Goal: Task Accomplishment & Management: Manage account settings

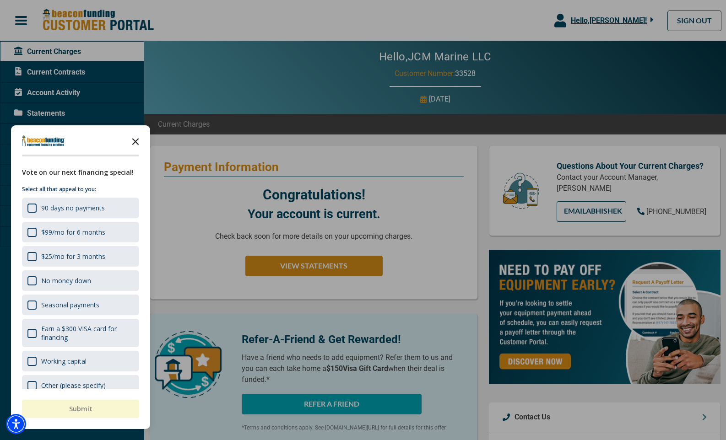
click at [137, 140] on icon "Close the survey" at bounding box center [135, 141] width 18 height 18
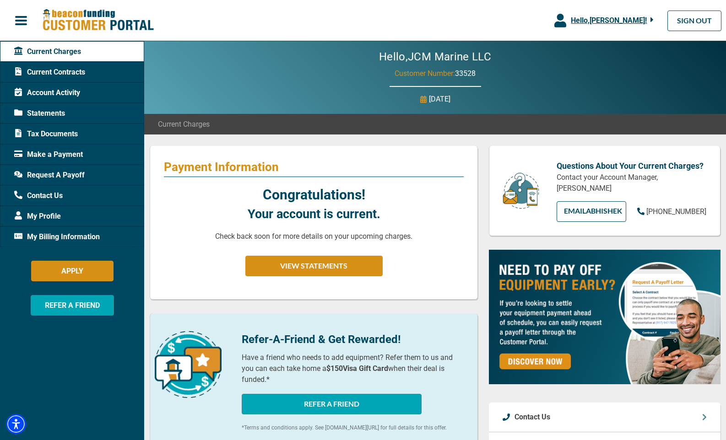
click at [54, 92] on span "Account Activity" at bounding box center [47, 92] width 66 height 11
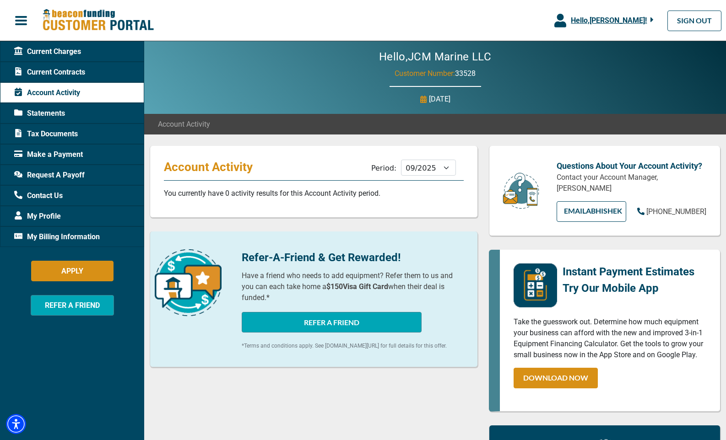
click at [29, 74] on span "Current Contracts" at bounding box center [49, 72] width 71 height 11
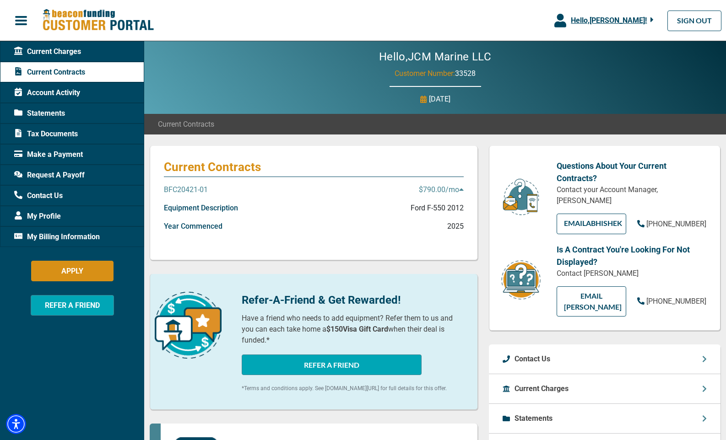
click at [178, 189] on p "BFC20421-01" at bounding box center [186, 189] width 44 height 11
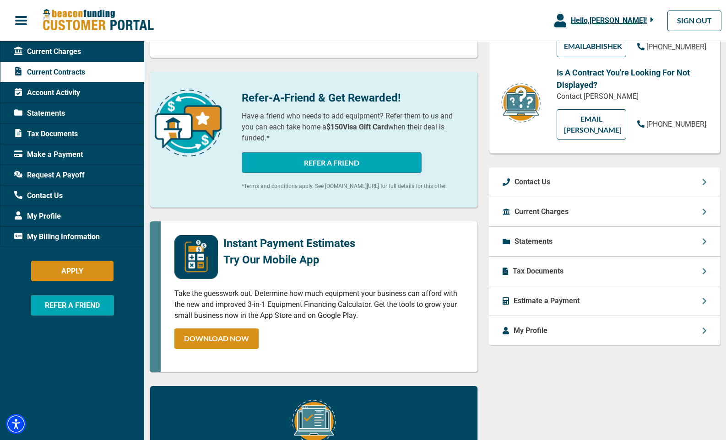
scroll to position [178, 0]
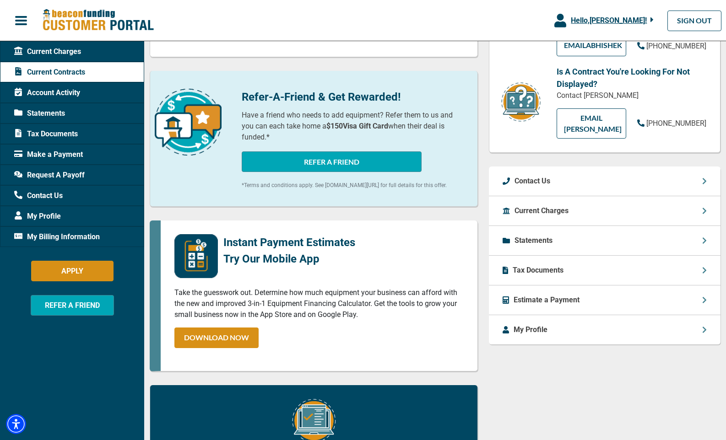
click at [546, 205] on p "Current Charges" at bounding box center [541, 210] width 54 height 11
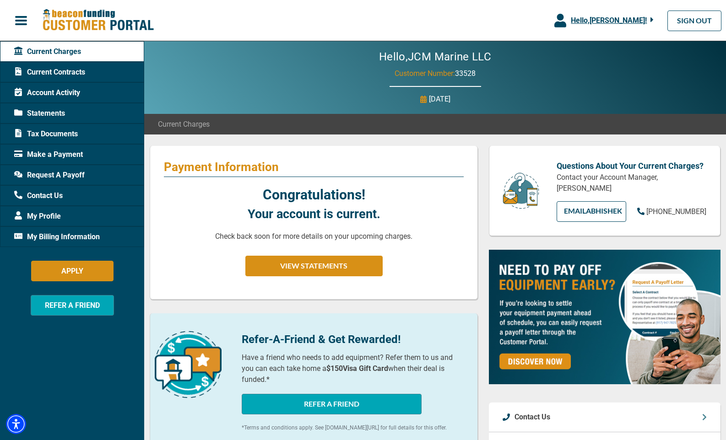
click at [64, 94] on span "Account Activity" at bounding box center [47, 92] width 66 height 11
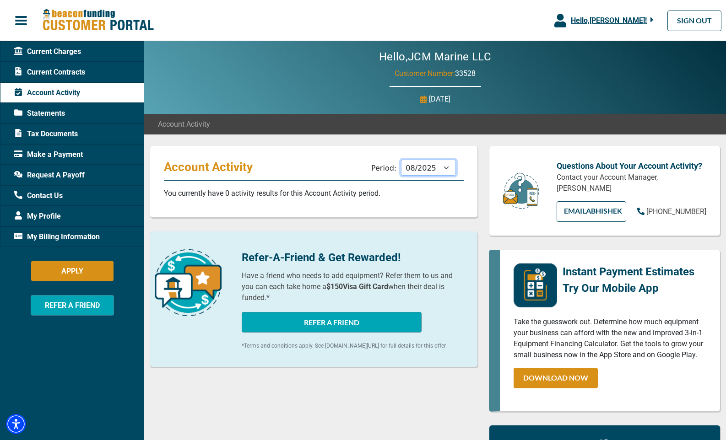
select select "07/2025"
click at [80, 113] on div "Statements" at bounding box center [72, 113] width 144 height 21
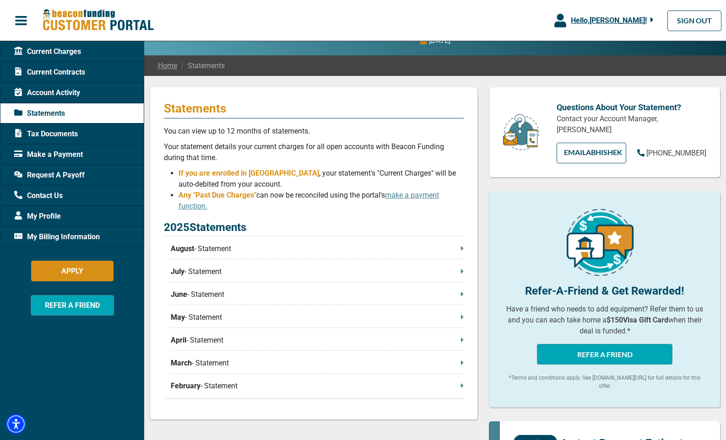
scroll to position [59, 0]
click at [463, 248] on icon at bounding box center [462, 247] width 3 height 7
click at [462, 272] on icon at bounding box center [462, 271] width 2 height 4
click at [65, 152] on span "Make a Payment" at bounding box center [48, 154] width 69 height 11
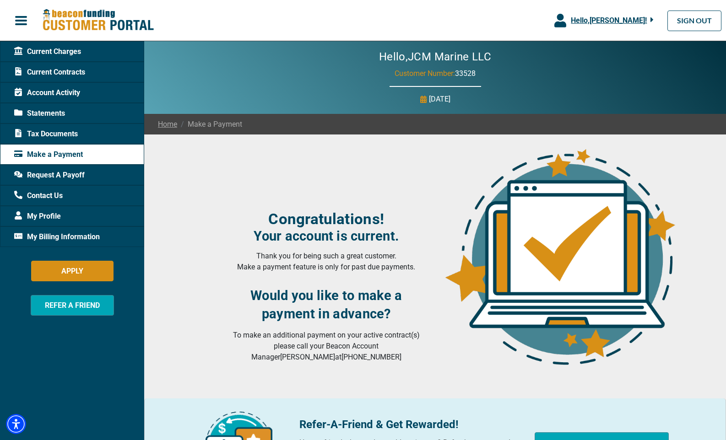
click at [72, 52] on span "Current Charges" at bounding box center [47, 51] width 67 height 11
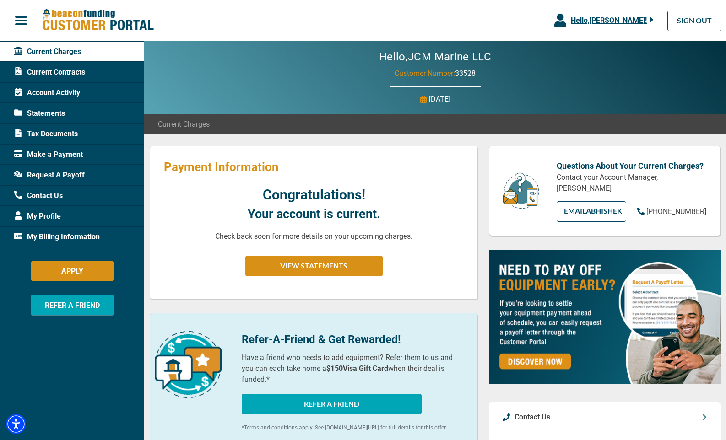
click at [85, 238] on span "My Billing Information" at bounding box center [57, 237] width 86 height 11
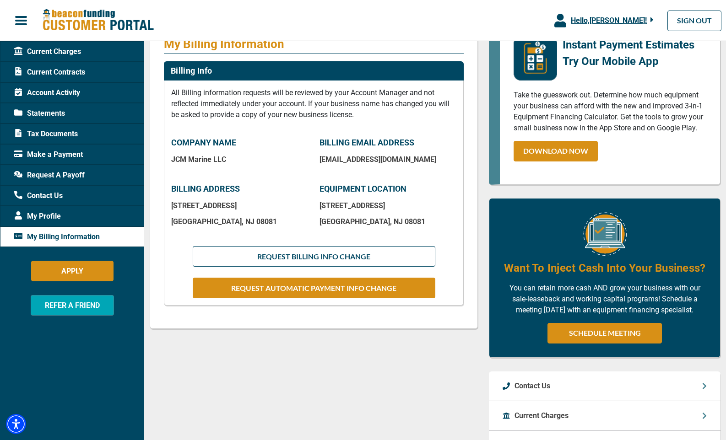
scroll to position [124, 0]
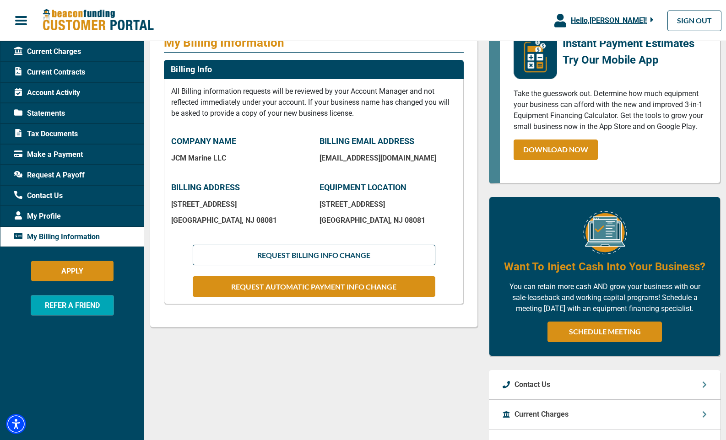
click at [72, 172] on span "Request A Payoff" at bounding box center [49, 175] width 70 height 11
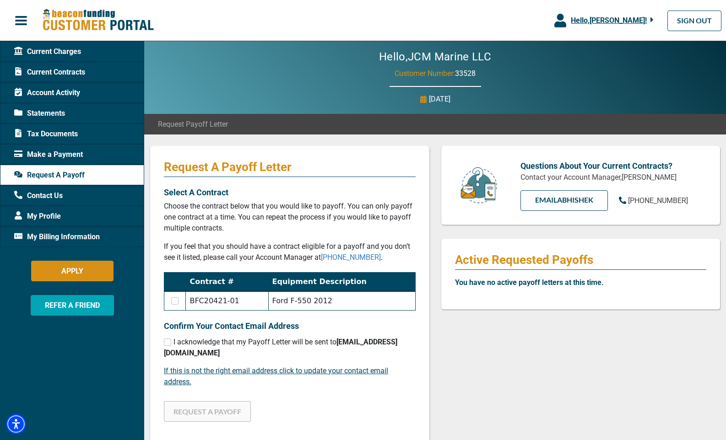
click at [48, 134] on span "Tax Documents" at bounding box center [46, 134] width 64 height 11
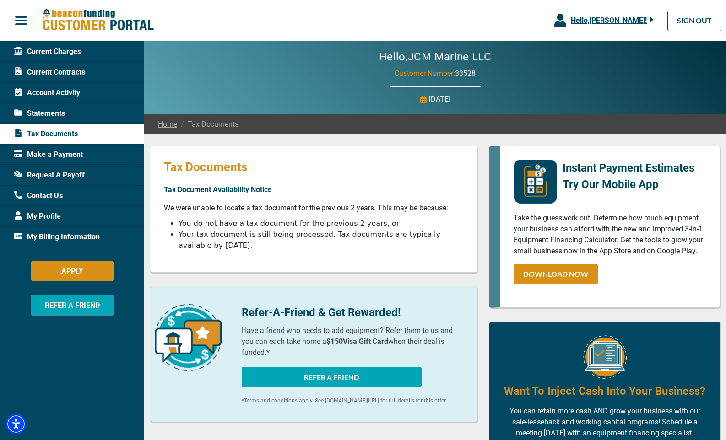
click at [62, 110] on span "Statements" at bounding box center [39, 113] width 51 height 11
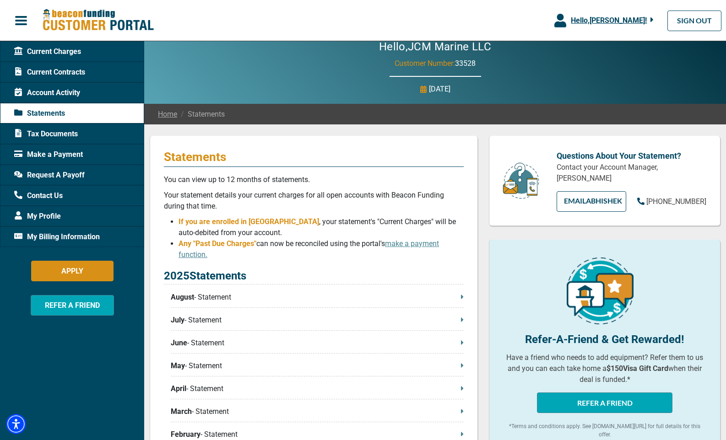
scroll to position [8, 0]
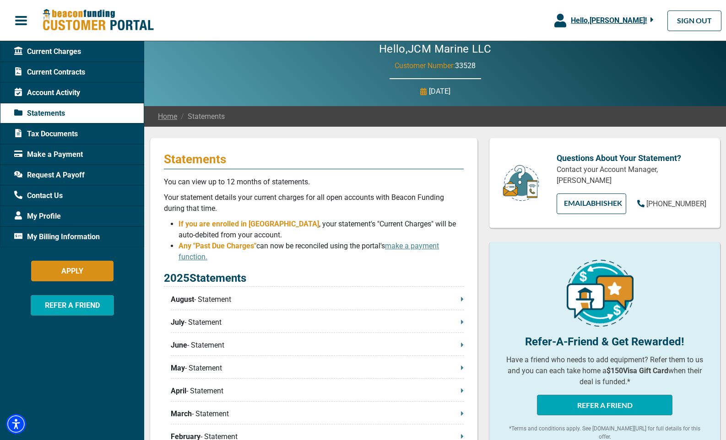
click at [598, 20] on span "Hello, [PERSON_NAME] !" at bounding box center [609, 20] width 76 height 9
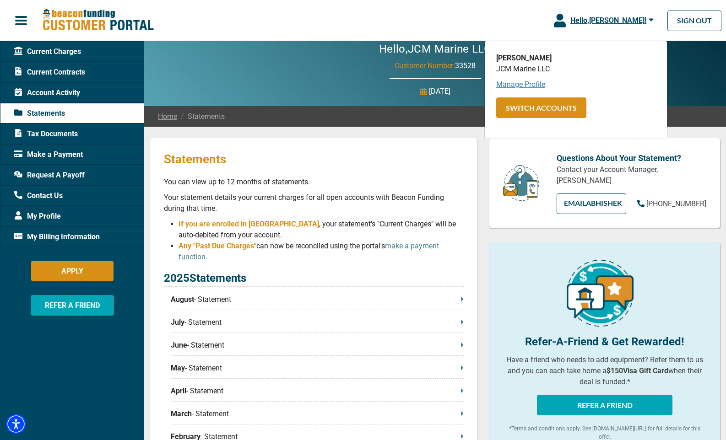
click at [536, 86] on link "Manage Profile" at bounding box center [520, 84] width 49 height 9
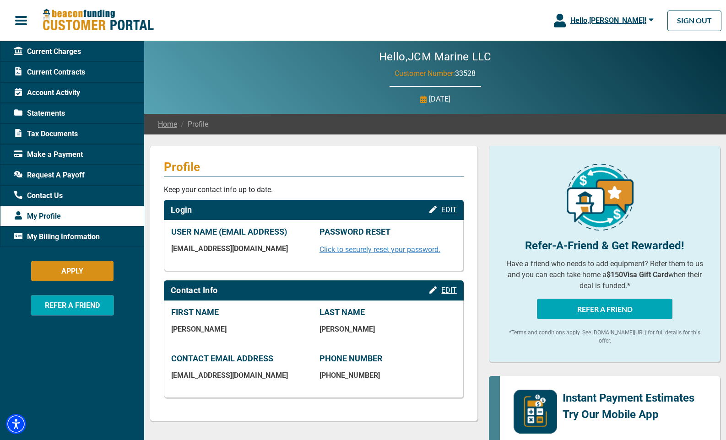
click at [63, 49] on span "Current Charges" at bounding box center [47, 51] width 67 height 11
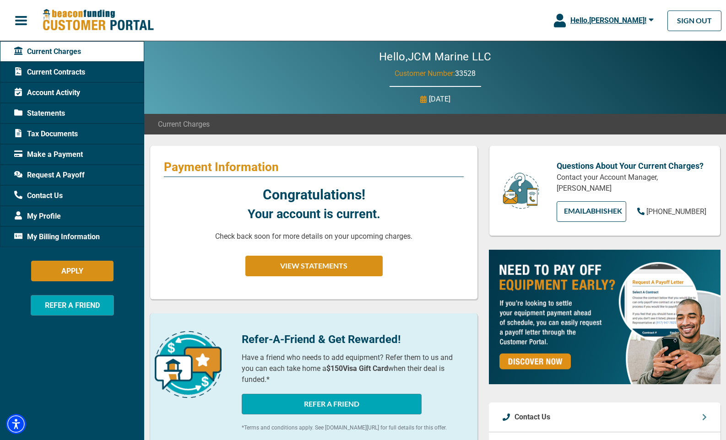
click at [51, 74] on span "Current Contracts" at bounding box center [49, 72] width 71 height 11
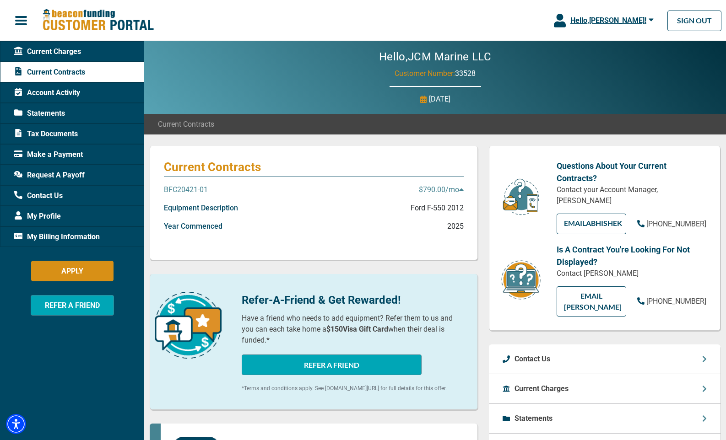
click at [425, 188] on p "$790.00 /mo" at bounding box center [441, 189] width 45 height 11
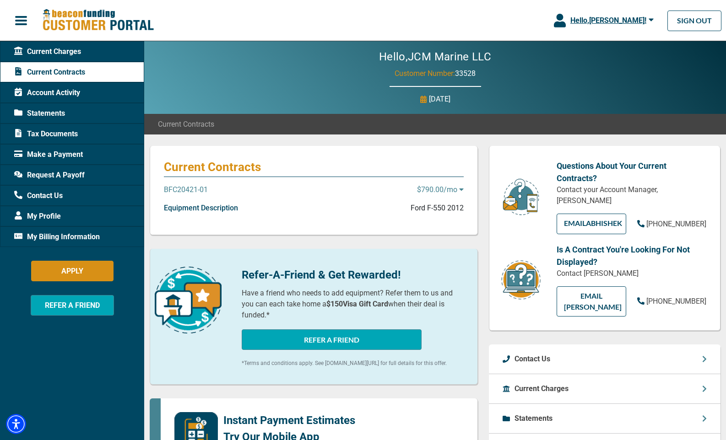
click at [425, 188] on p "$790.00 /mo" at bounding box center [440, 189] width 47 height 11
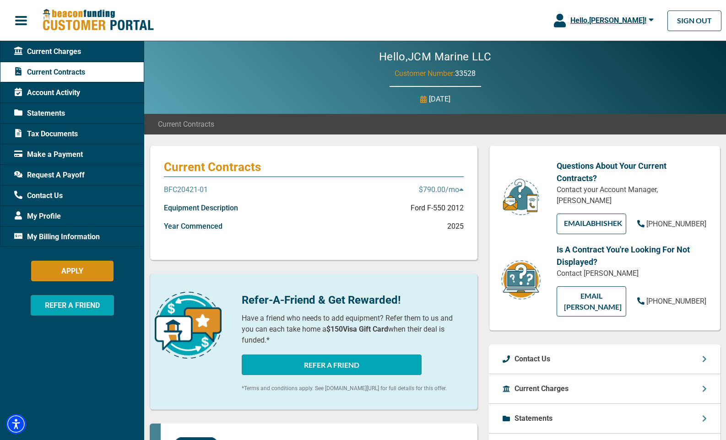
click at [186, 190] on p "BFC20421-01" at bounding box center [186, 189] width 44 height 11
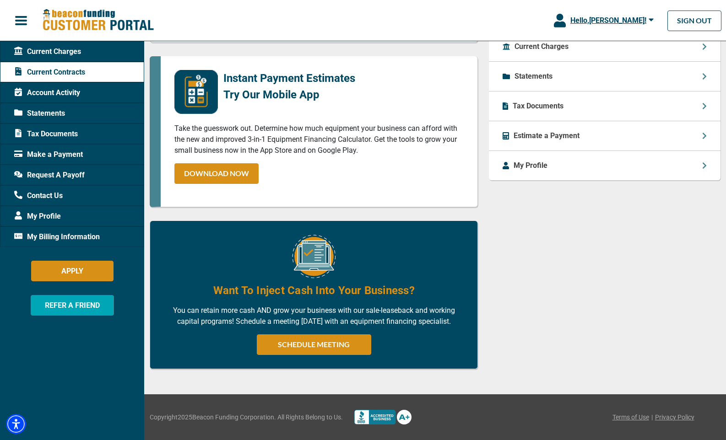
scroll to position [351, 0]
click at [35, 92] on span "Account Activity" at bounding box center [47, 92] width 66 height 11
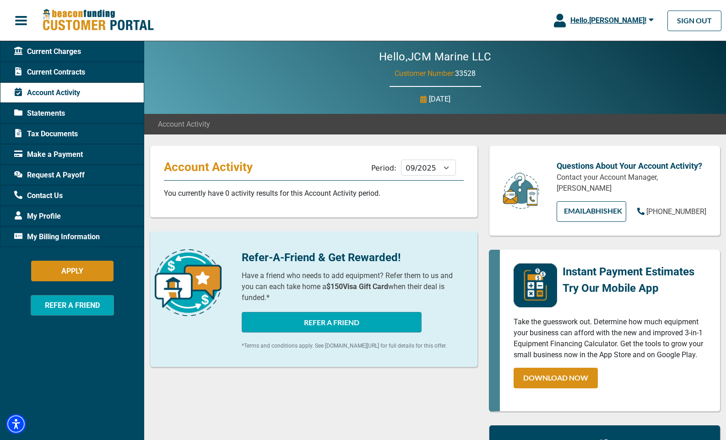
click at [37, 113] on span "Statements" at bounding box center [39, 113] width 51 height 11
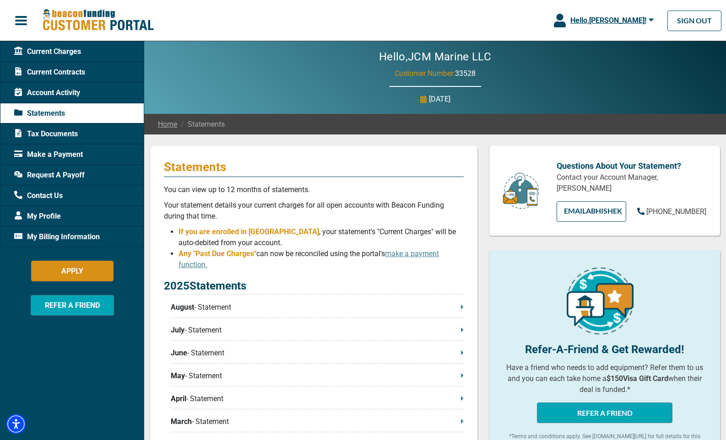
click at [38, 133] on span "Tax Documents" at bounding box center [46, 134] width 64 height 11
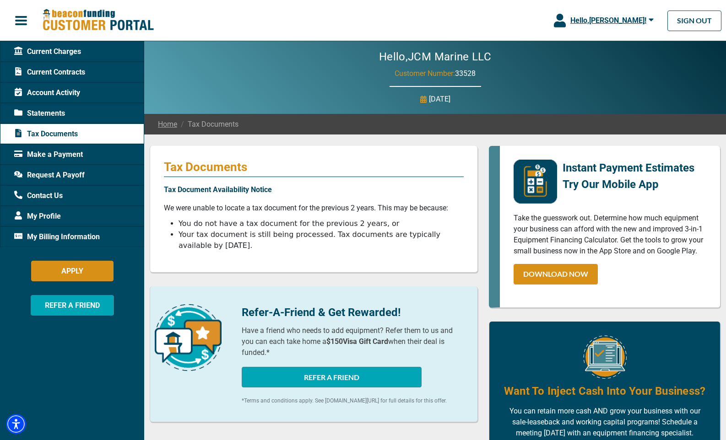
click at [44, 156] on span "Make a Payment" at bounding box center [48, 154] width 69 height 11
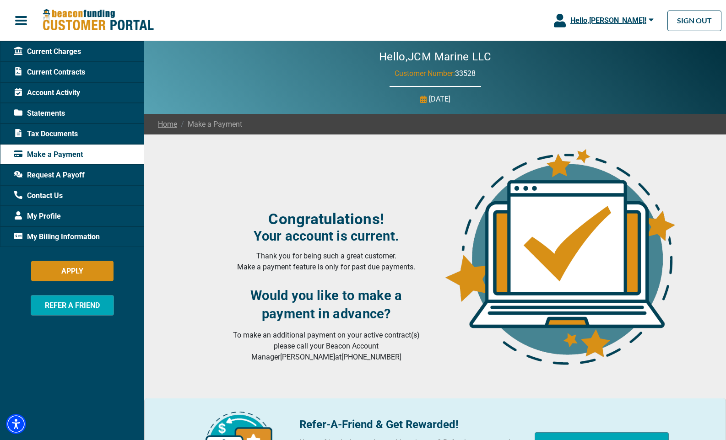
click at [41, 178] on span "Request A Payoff" at bounding box center [49, 175] width 70 height 11
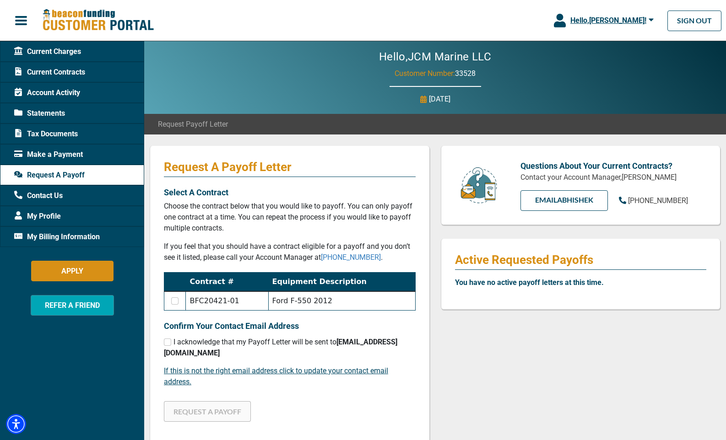
click at [43, 194] on span "Contact Us" at bounding box center [38, 195] width 49 height 11
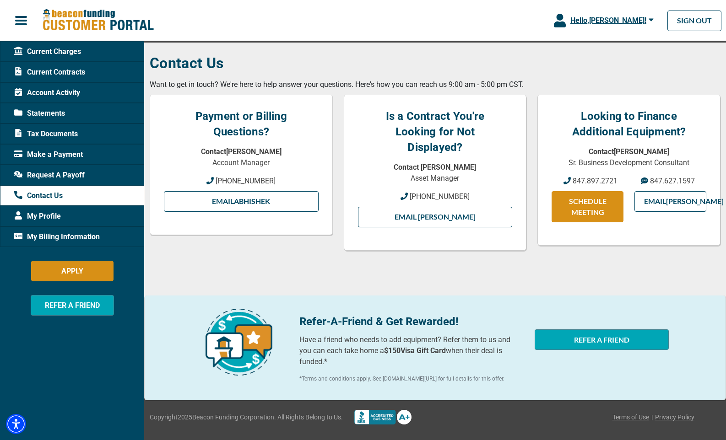
click at [40, 216] on span "My Profile" at bounding box center [37, 216] width 47 height 11
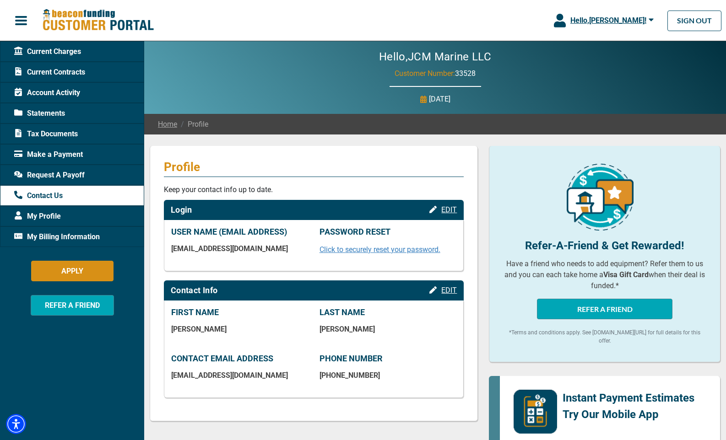
click at [42, 233] on span "My Billing Information" at bounding box center [57, 237] width 86 height 11
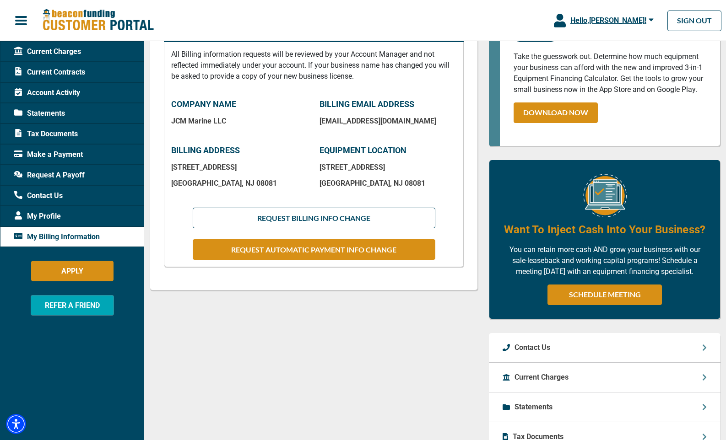
scroll to position [163, 0]
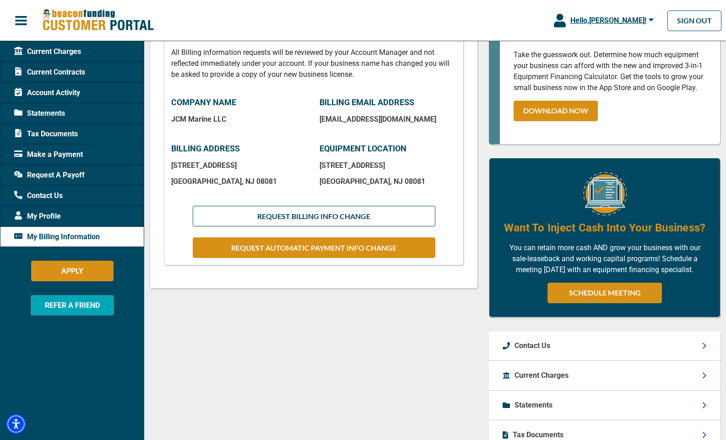
click at [36, 211] on span "My Profile" at bounding box center [37, 216] width 47 height 11
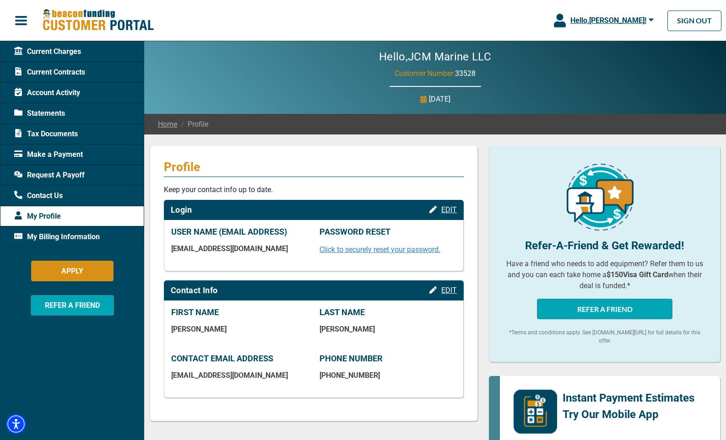
click at [86, 237] on span "My Billing Information" at bounding box center [57, 237] width 86 height 11
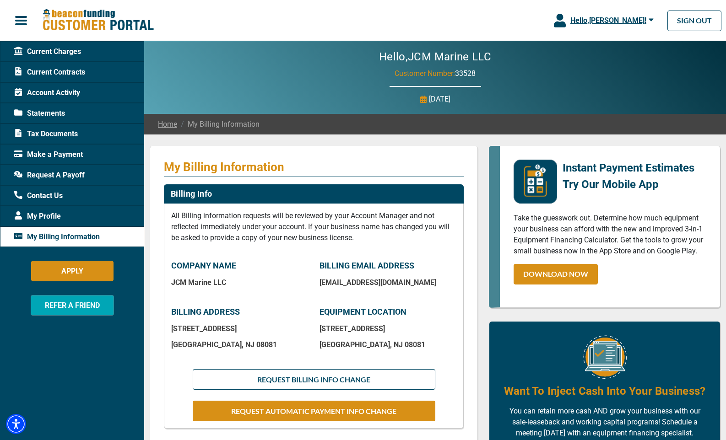
click at [70, 176] on span "Request A Payoff" at bounding box center [49, 175] width 70 height 11
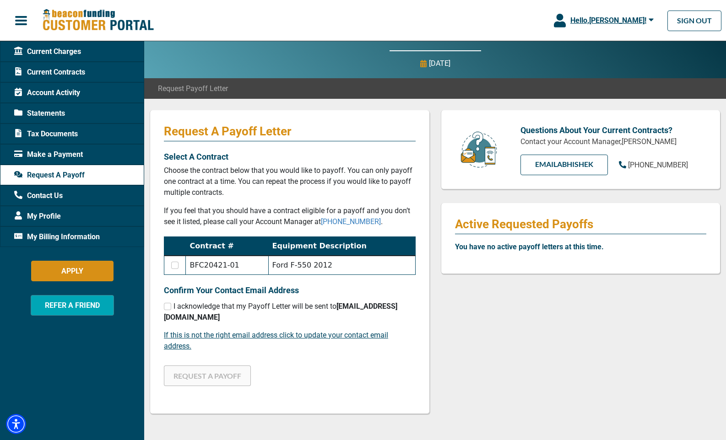
scroll to position [36, 0]
click at [653, 16] on icon "button" at bounding box center [650, 20] width 5 height 8
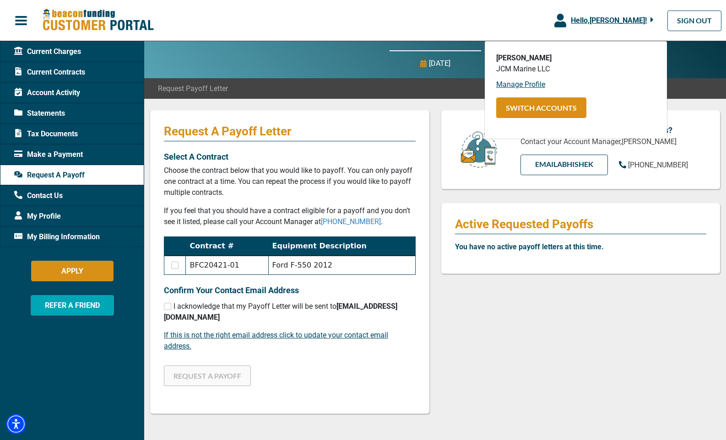
click at [437, 28] on div "Hello, [PERSON_NAME] ! [PERSON_NAME] JCM Marine LLC Manage Profile SWITCH ACCOU…" at bounding box center [363, 21] width 726 height 34
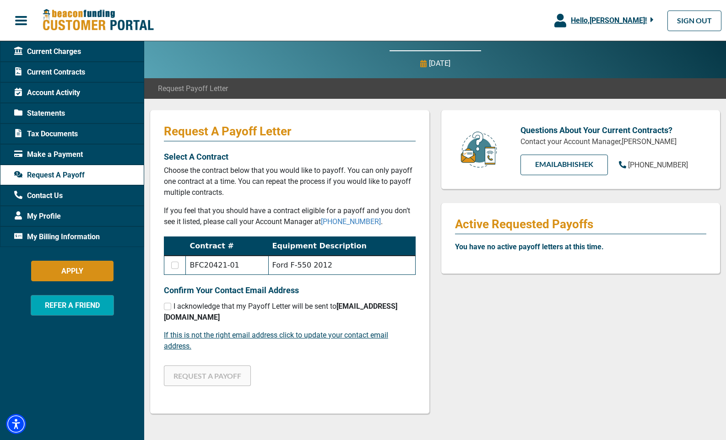
click at [58, 90] on span "Account Activity" at bounding box center [47, 92] width 66 height 11
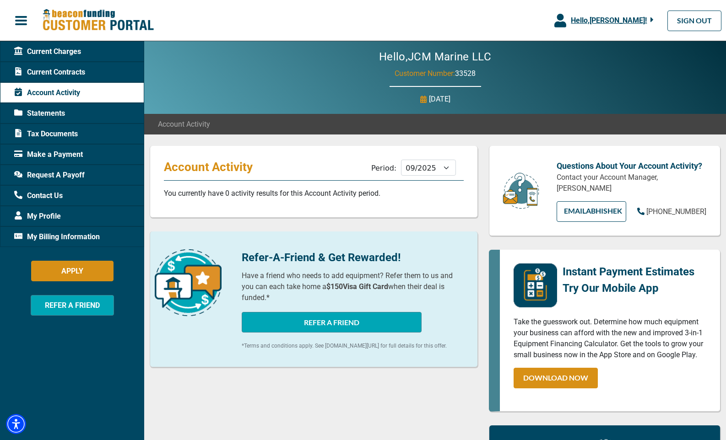
click at [56, 114] on span "Statements" at bounding box center [39, 113] width 51 height 11
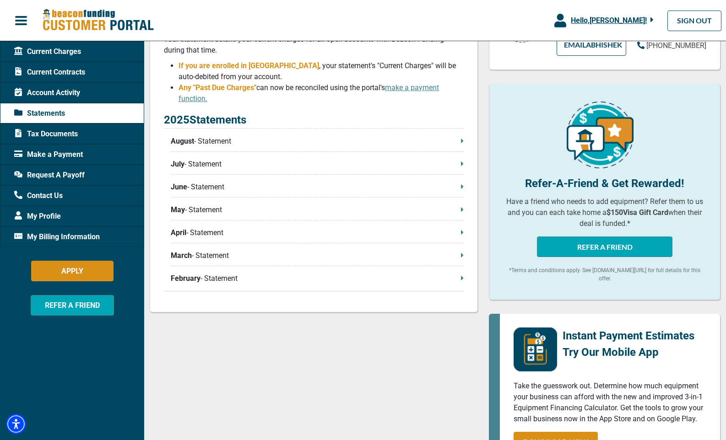
scroll to position [167, 0]
click at [459, 279] on p "February - Statement" at bounding box center [317, 278] width 293 height 11
click at [685, 21] on link "SIGN OUT" at bounding box center [694, 21] width 54 height 21
